Goal: Book appointment/travel/reservation

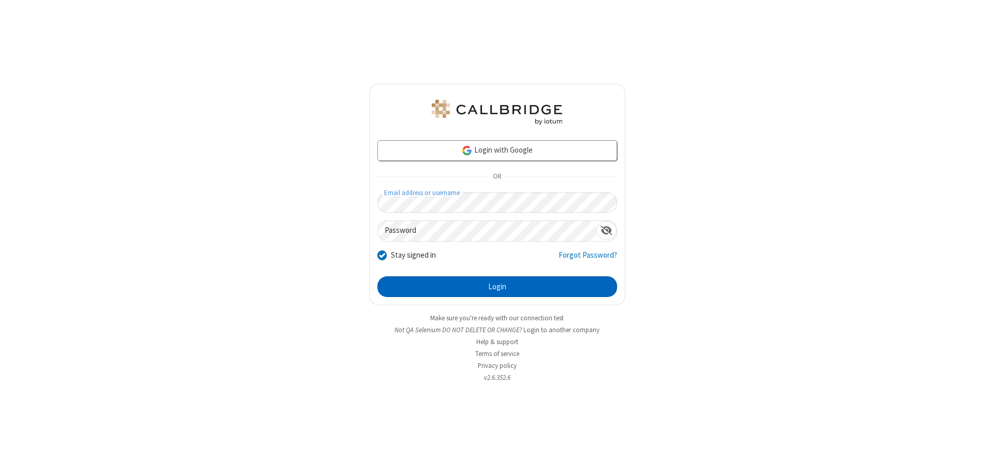
click at [497, 287] on button "Login" at bounding box center [497, 286] width 240 height 21
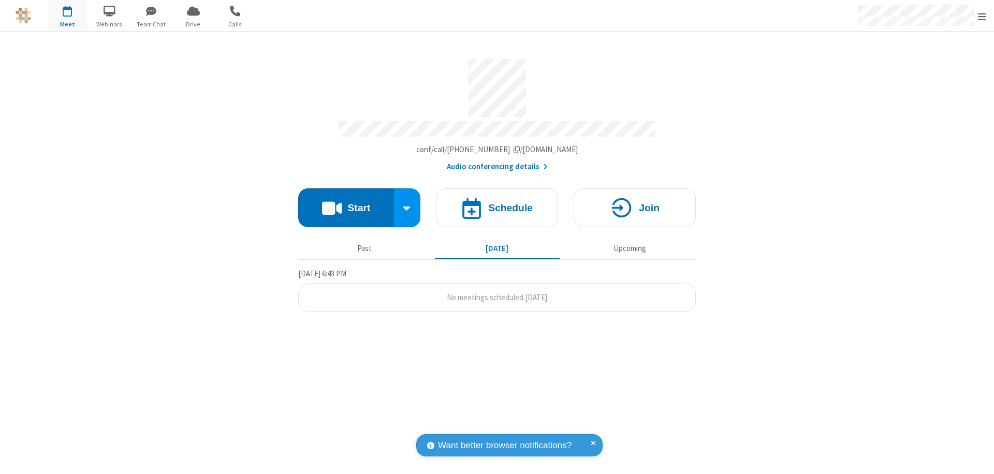
click at [982, 16] on span "Open menu" at bounding box center [982, 16] width 8 height 10
click at [67, 16] on span "button" at bounding box center [67, 11] width 39 height 18
click at [497, 203] on h4 "Schedule" at bounding box center [510, 208] width 45 height 10
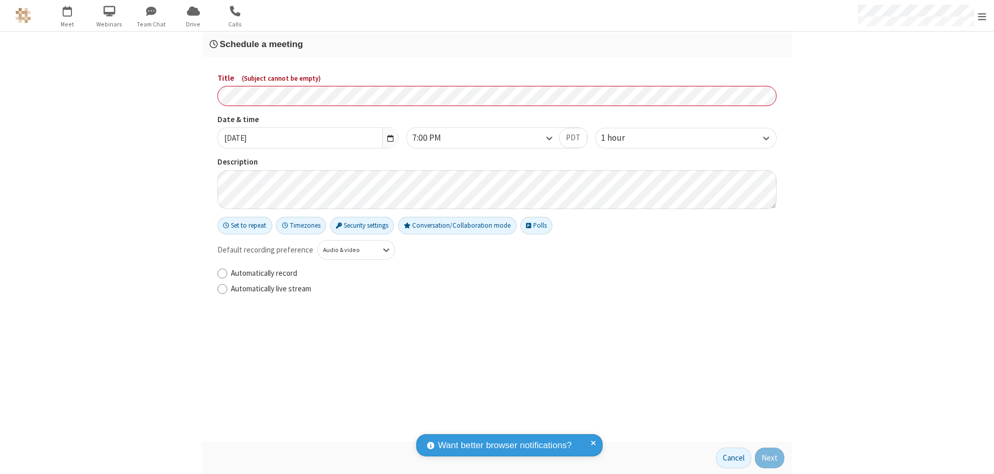
click at [497, 44] on h3 "Schedule a meeting" at bounding box center [497, 44] width 575 height 10
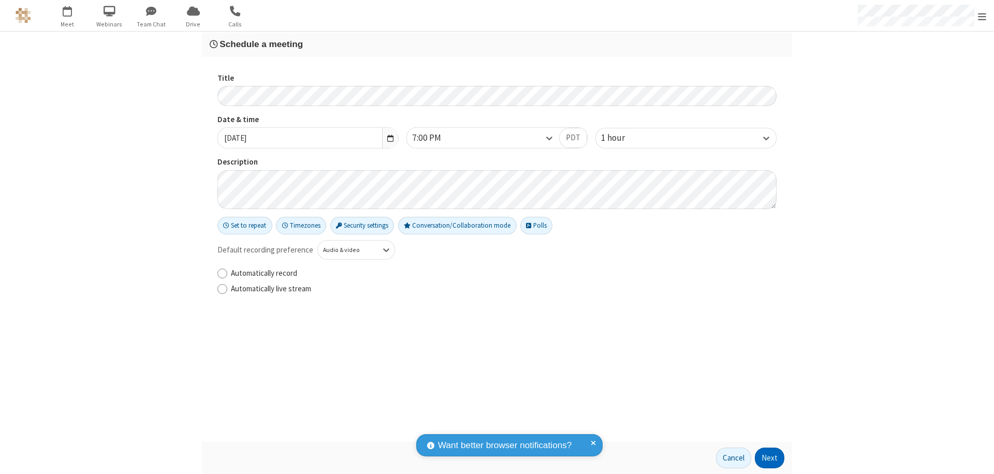
click at [770, 458] on button "Next" at bounding box center [770, 458] width 30 height 21
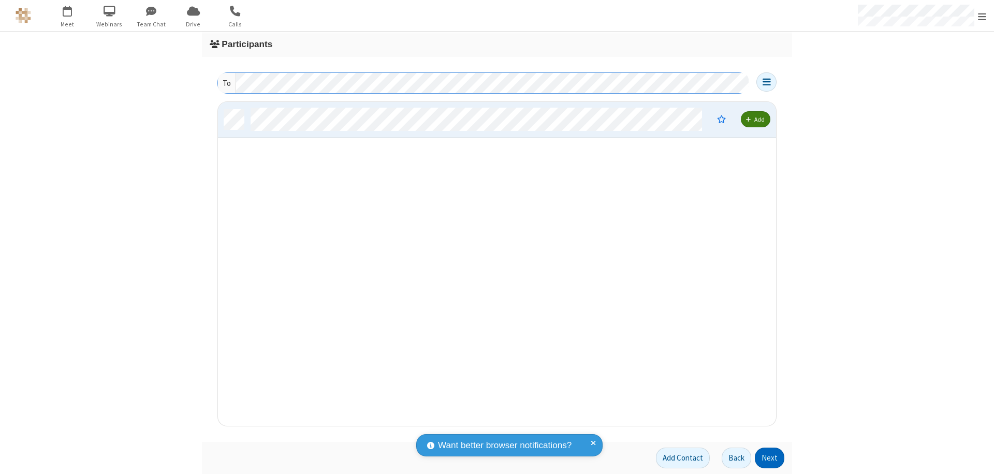
click at [770, 458] on button "Next" at bounding box center [770, 458] width 30 height 21
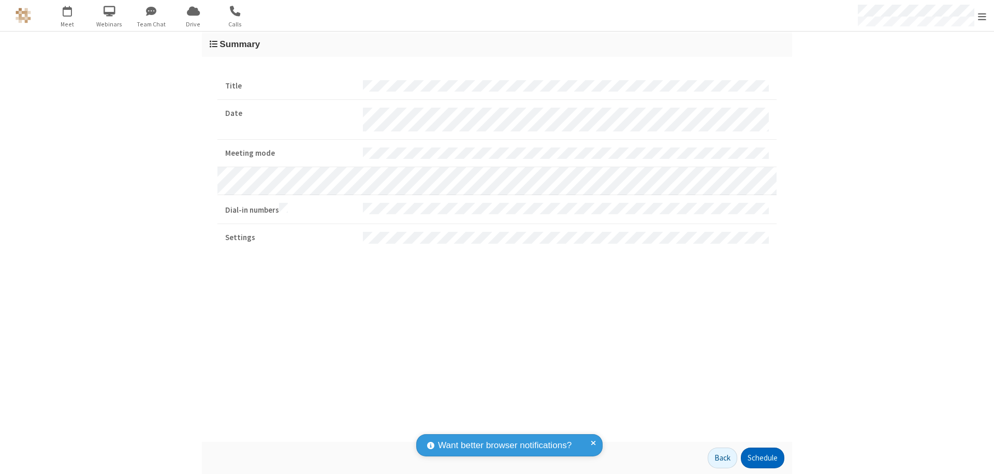
click at [762, 458] on button "Schedule" at bounding box center [762, 458] width 43 height 21
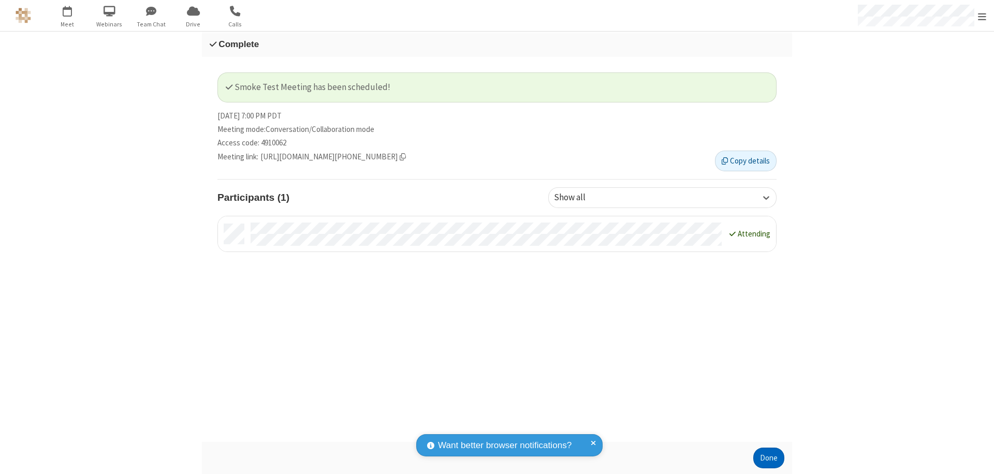
click at [769, 458] on button "Done" at bounding box center [768, 458] width 31 height 21
